Goal: Check status: Check status

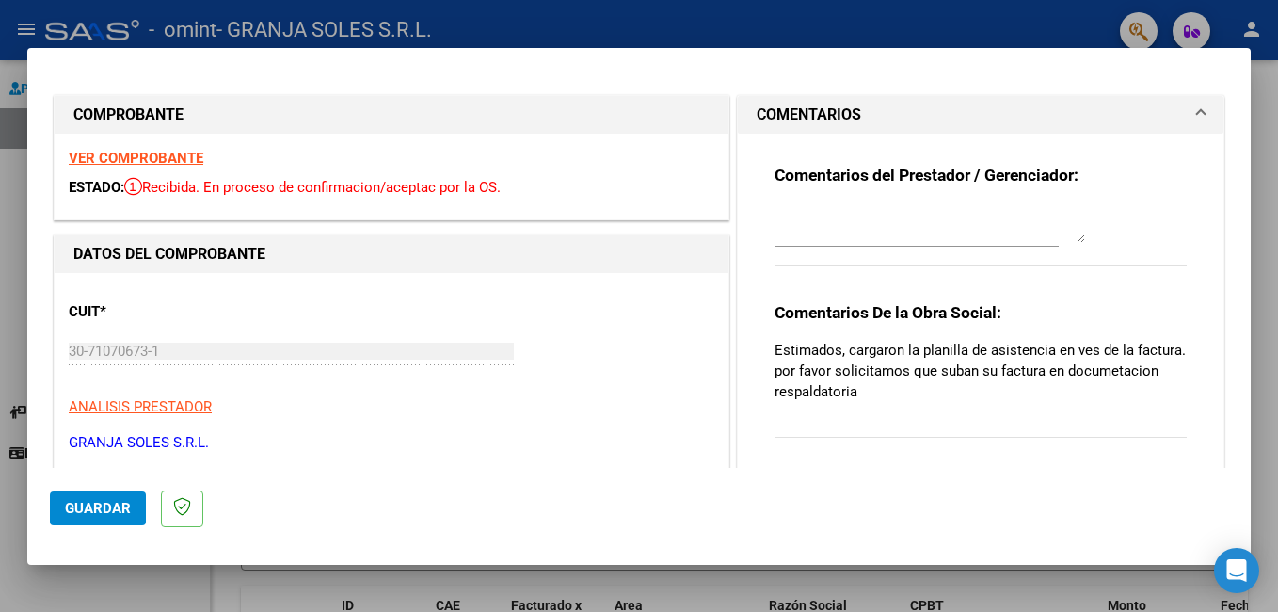
click at [191, 159] on strong "VER COMPROBANTE" at bounding box center [136, 158] width 135 height 17
click at [437, 192] on span "Recibida. En proceso de confirmacion/aceptac por la OS." at bounding box center [312, 187] width 376 height 17
click at [178, 148] on div "VER COMPROBANTE ESTADO: Recibida. En proceso de confirmacion/aceptac por la OS." at bounding box center [392, 177] width 674 height 86
click at [178, 152] on strong "VER COMPROBANTE" at bounding box center [136, 158] width 135 height 17
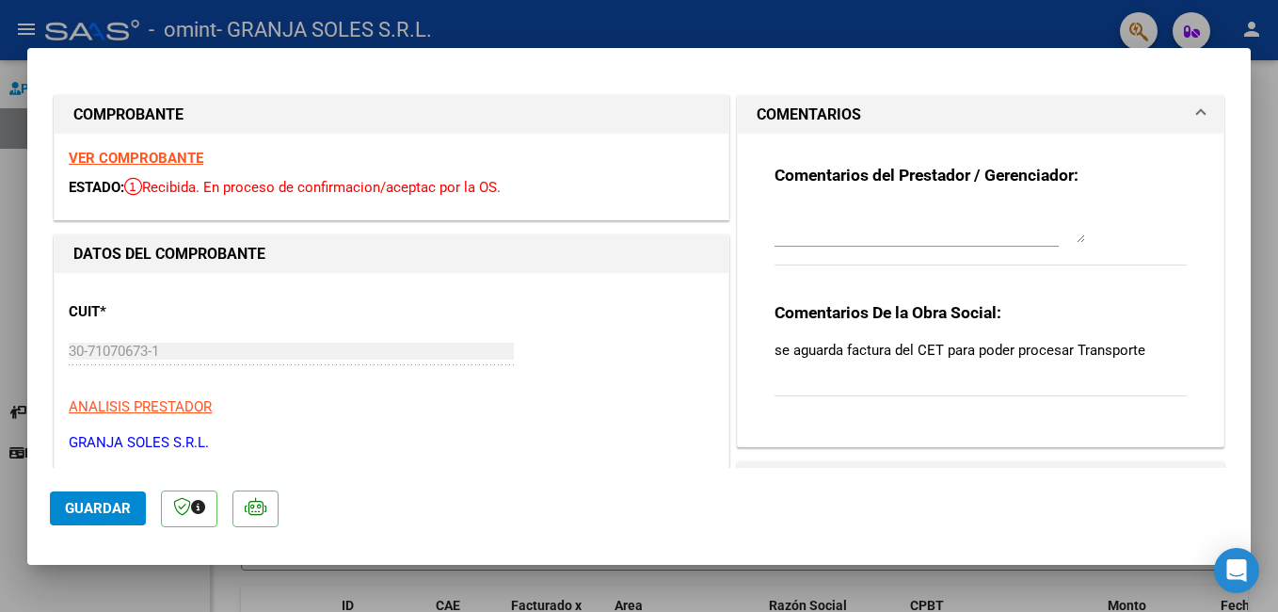
click at [167, 162] on strong "VER COMPROBANTE" at bounding box center [136, 158] width 135 height 17
